Goal: Task Accomplishment & Management: Use online tool/utility

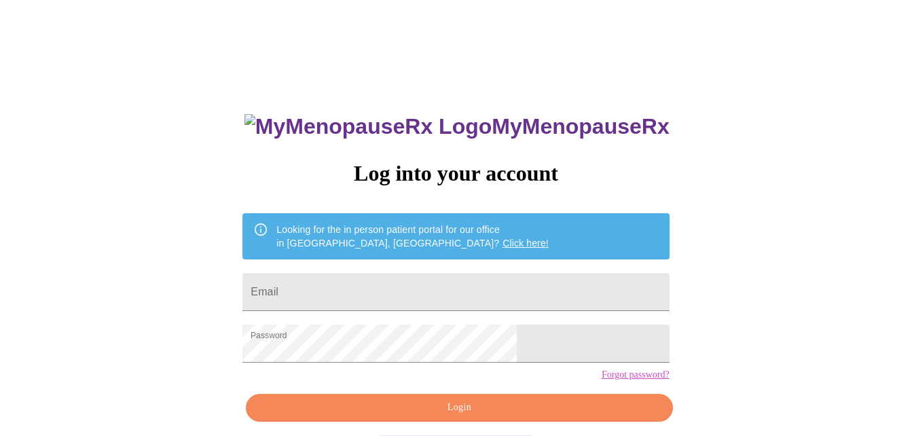
click at [700, 183] on div "MyMenopauseRx Log into your account Looking for the in person patient portal fo…" at bounding box center [455, 266] width 901 height 523
click at [386, 273] on input "Email" at bounding box center [455, 292] width 427 height 38
type input "caseinfomemphis@gmail.com"
click at [654, 235] on div "MyMenopauseRx Log into your account Looking for the in person patient portal fo…" at bounding box center [455, 266] width 901 height 523
click at [499, 416] on span "Login" at bounding box center [458, 407] width 395 height 17
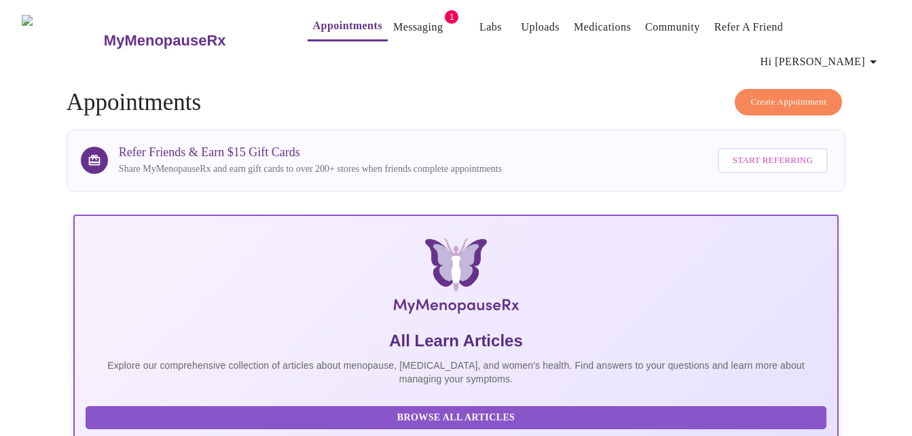
click at [398, 29] on link "Messaging" at bounding box center [418, 27] width 50 height 19
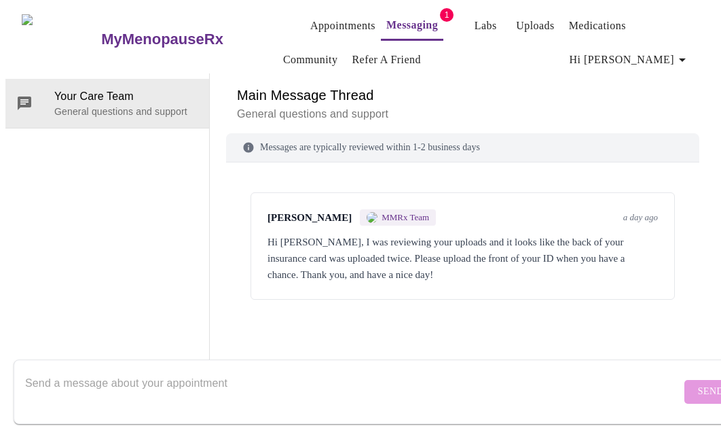
click at [651, 51] on span "Hi [PERSON_NAME]" at bounding box center [630, 59] width 121 height 19
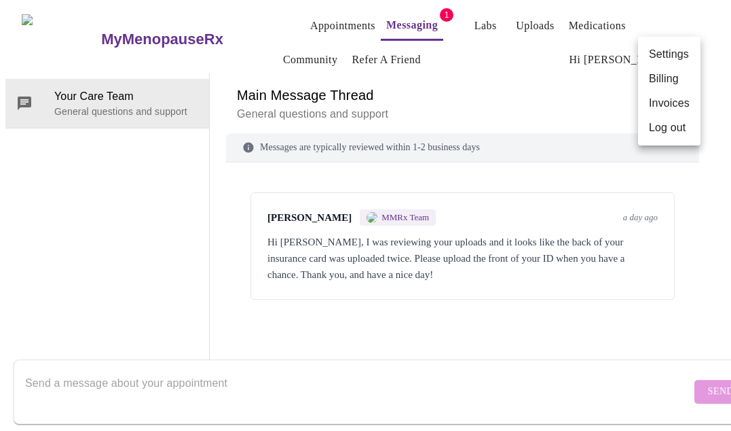
click at [167, 48] on div at bounding box center [365, 215] width 731 height 431
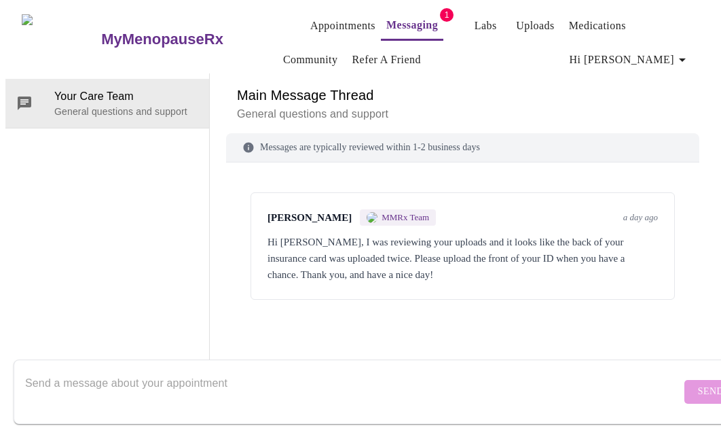
click at [530, 16] on link "Uploads" at bounding box center [535, 25] width 39 height 19
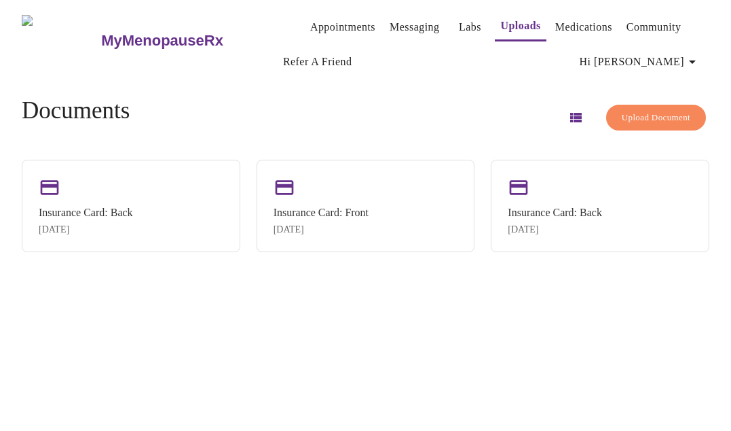
click at [647, 118] on span "Upload Document" at bounding box center [656, 118] width 69 height 16
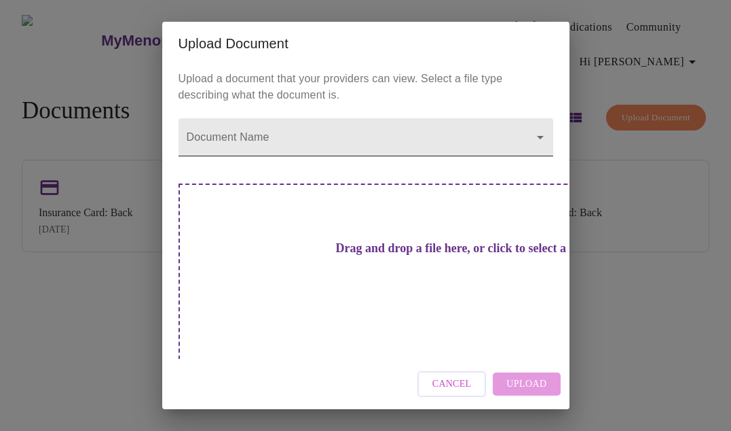
click at [539, 151] on body "MyMenopauseRx Appointments Messaging Labs Uploads Medications Community Refer a…" at bounding box center [365, 220] width 721 height 431
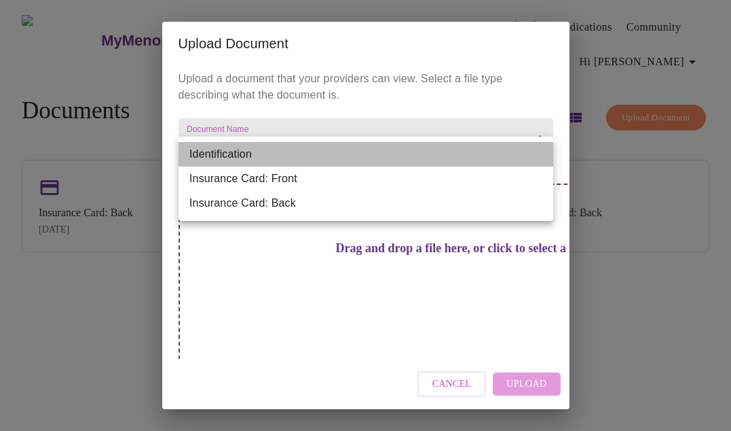
click at [431, 155] on li "Identification" at bounding box center [366, 154] width 375 height 24
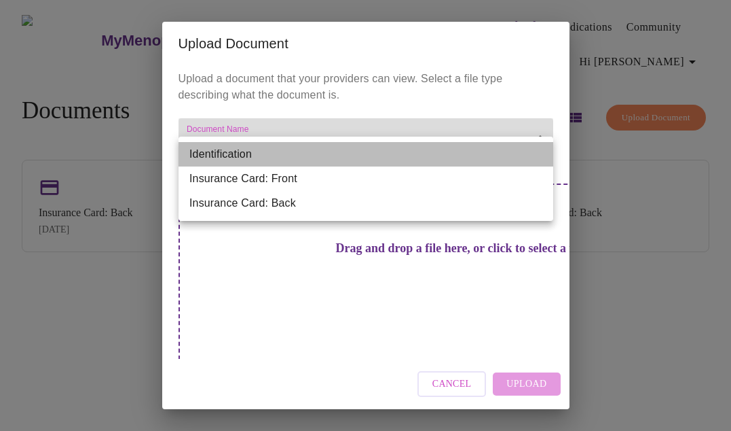
type input "Identification"
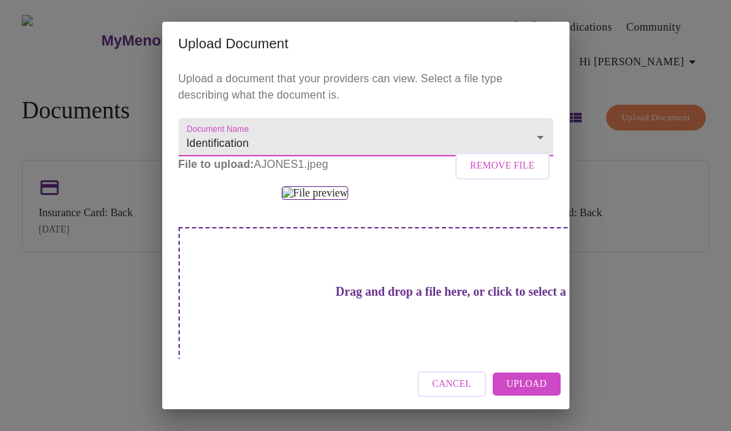
click at [538, 380] on span "Upload" at bounding box center [527, 384] width 40 height 17
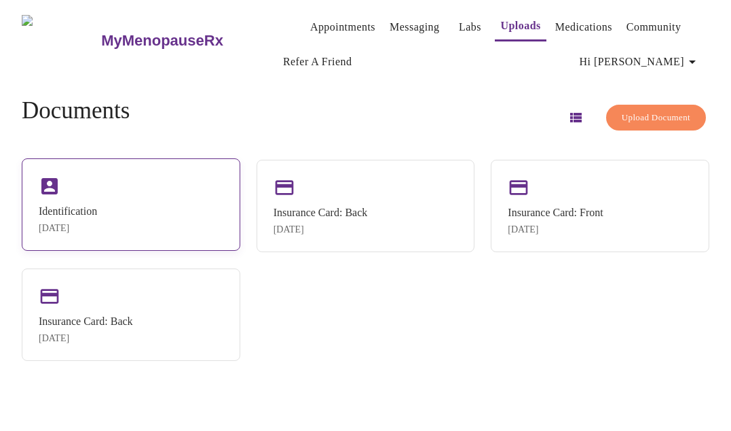
click at [62, 214] on div "Identification" at bounding box center [68, 211] width 58 height 12
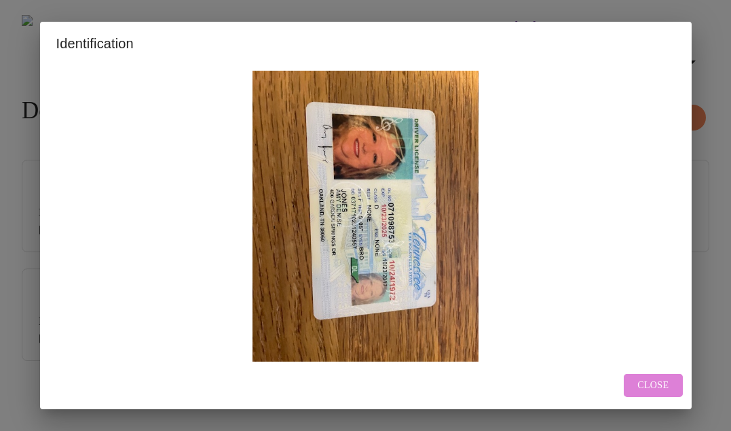
click at [655, 382] on span "Close" at bounding box center [653, 385] width 31 height 17
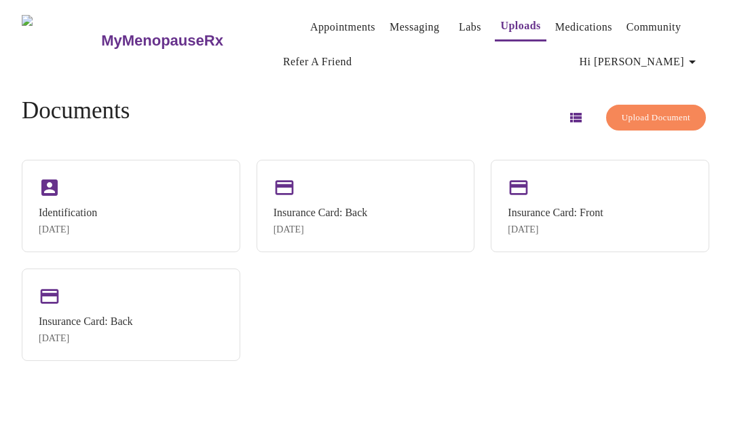
click at [390, 18] on link "Messaging" at bounding box center [415, 27] width 50 height 19
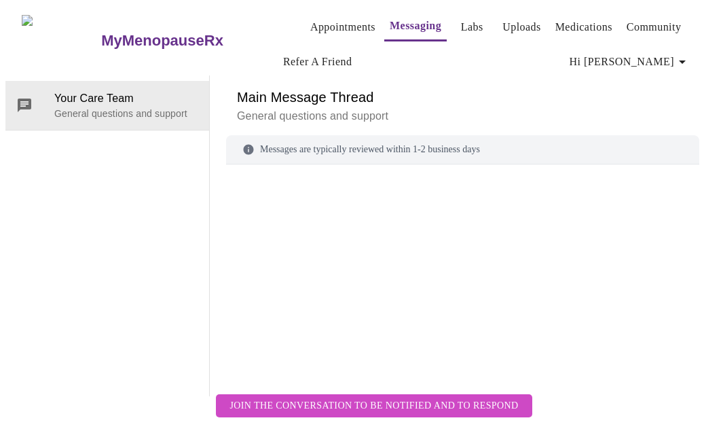
scroll to position [70, 0]
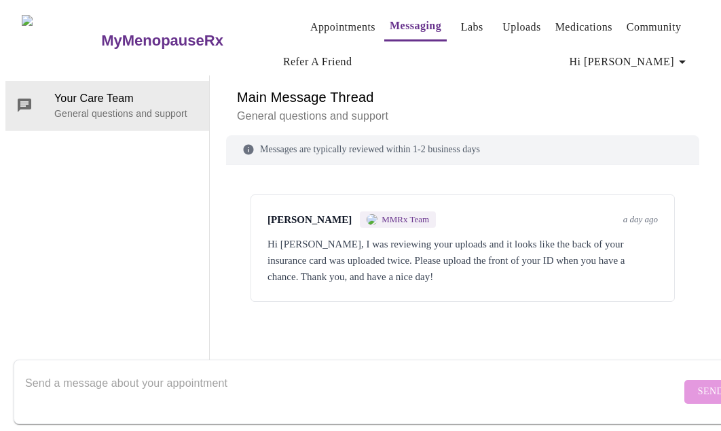
click at [234, 371] on textarea "Send a message about your appointment" at bounding box center [353, 390] width 656 height 43
type textarea "I sent it now., Thanks"
click at [698, 383] on span "Send" at bounding box center [711, 391] width 26 height 17
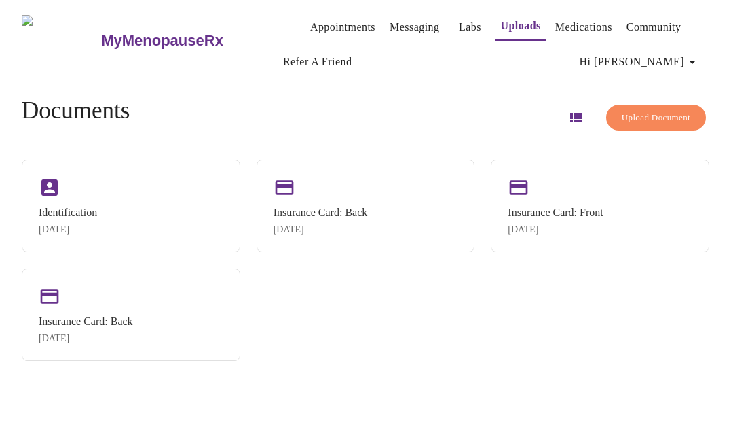
click at [310, 22] on link "Appointments" at bounding box center [342, 27] width 65 height 19
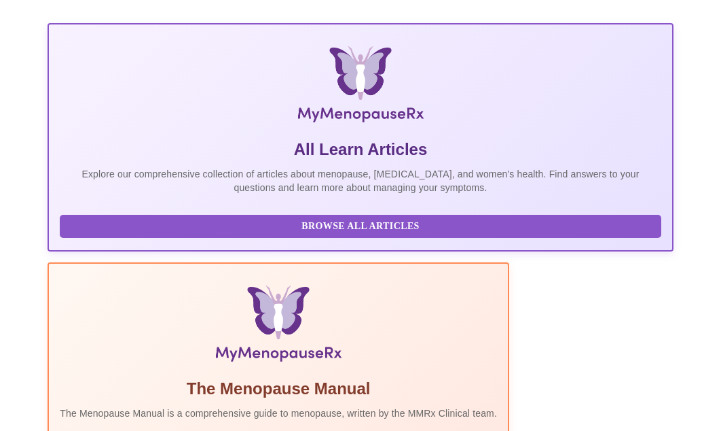
scroll to position [332, 0]
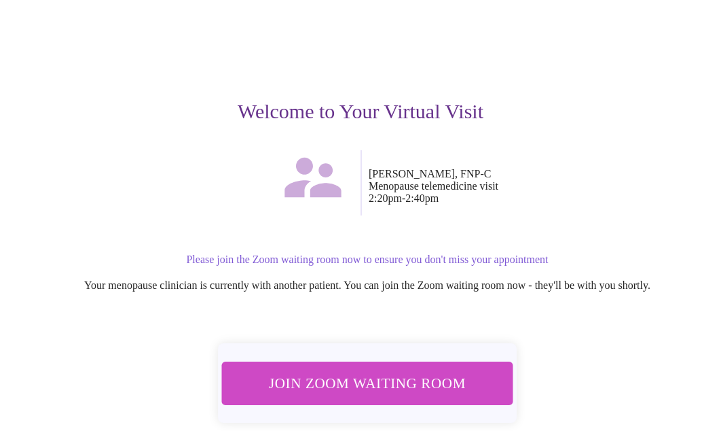
scroll to position [134, 0]
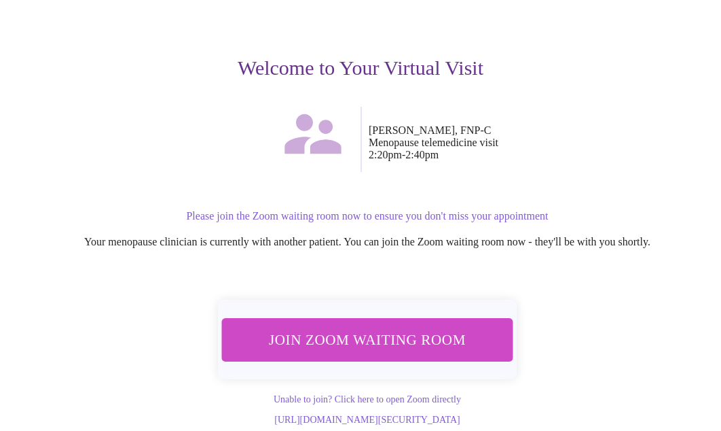
click at [459, 327] on span "Join Zoom Waiting Room" at bounding box center [367, 339] width 255 height 25
click at [432, 351] on div "Join Zoom Waiting Room" at bounding box center [368, 340] width 300 height 80
click at [368, 327] on span "Join Zoom Waiting Room" at bounding box center [367, 339] width 259 height 25
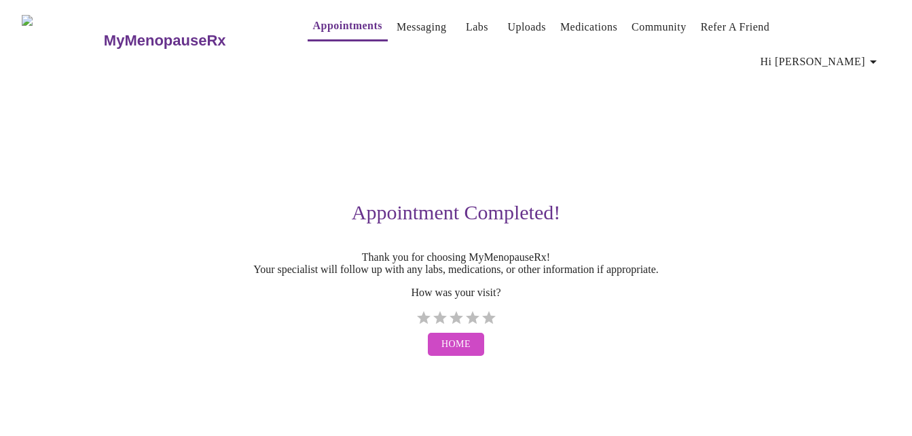
scroll to position [0, 0]
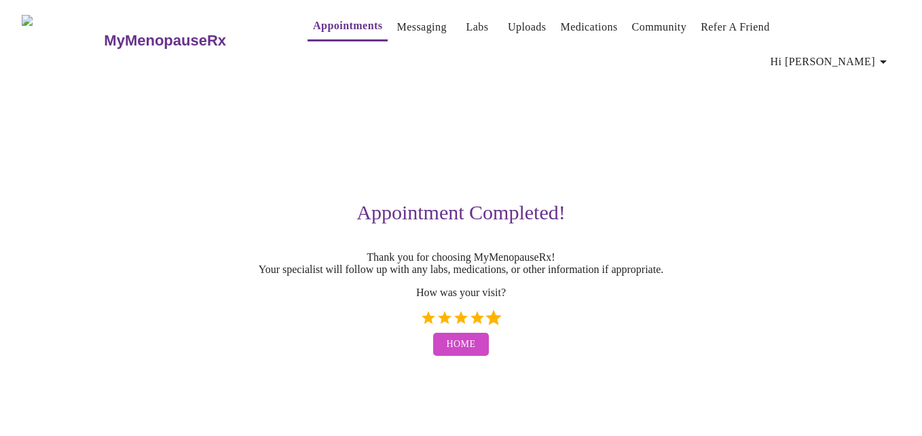
click at [493, 310] on label "5 Stars" at bounding box center [494, 318] width 16 height 16
click at [420, 323] on input "5 Stars" at bounding box center [420, 323] width 1 height 1
radio input "true"
click at [537, 340] on div "Home" at bounding box center [461, 344] width 837 height 37
click at [458, 348] on button "Home" at bounding box center [461, 345] width 56 height 24
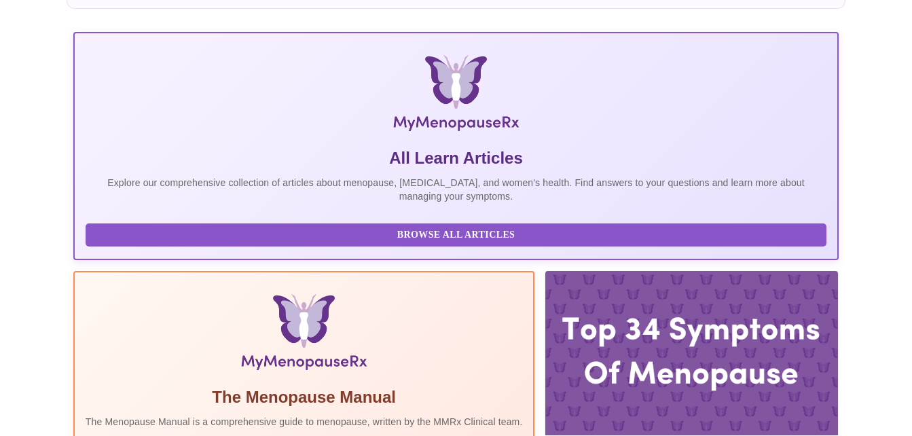
scroll to position [407, 0]
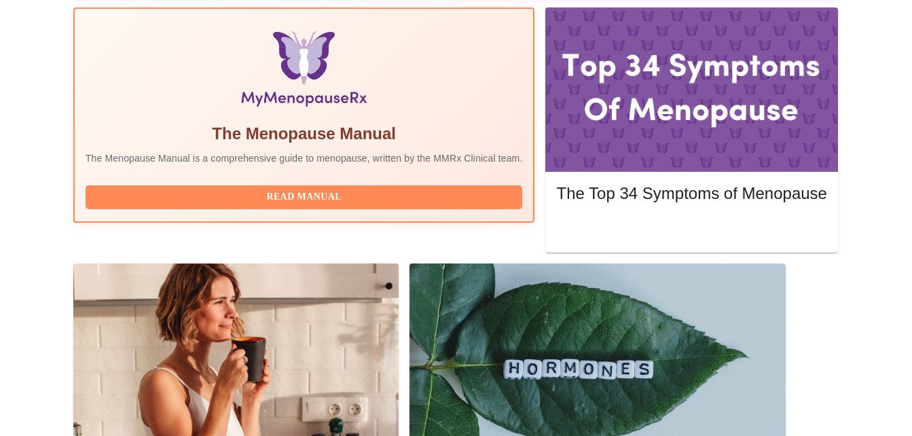
scroll to position [461, 0]
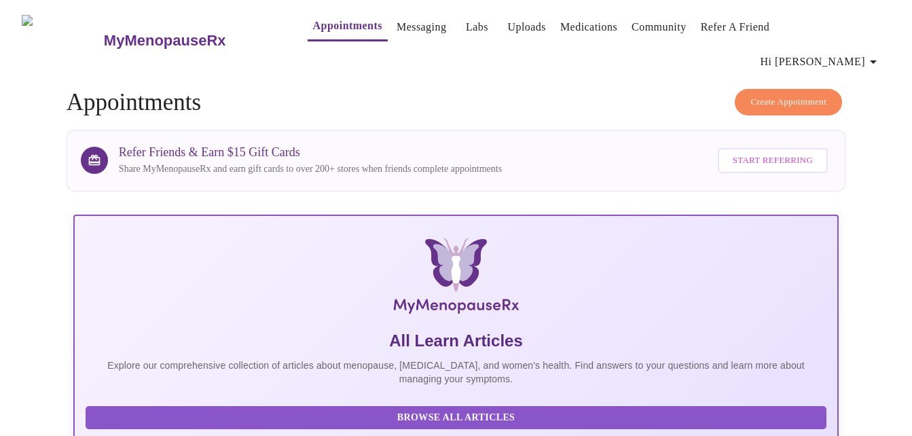
click at [583, 24] on link "Medications" at bounding box center [588, 27] width 57 height 19
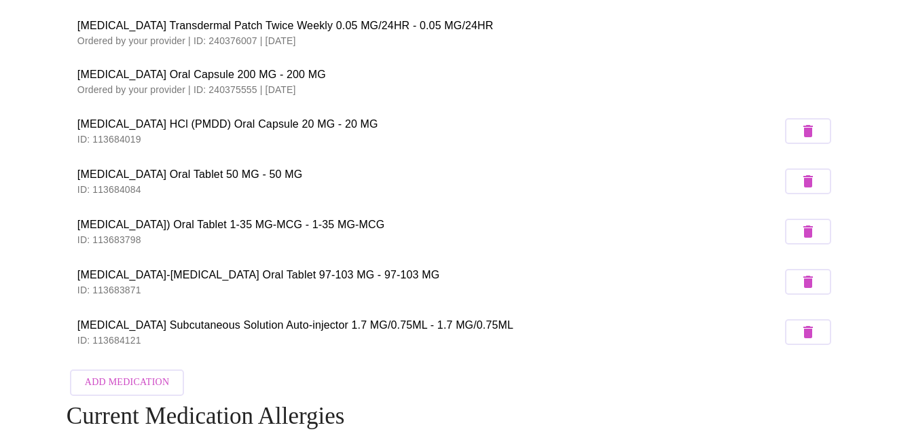
scroll to position [293, 0]
